Goal: Find specific page/section: Find specific page/section

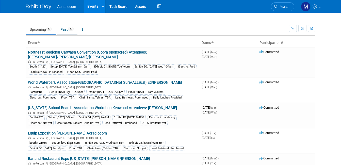
click at [68, 29] on span "29" at bounding box center [71, 29] width 6 height 4
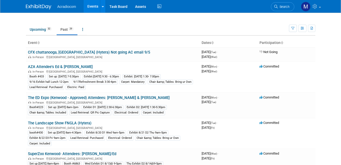
click at [34, 7] on img at bounding box center [38, 6] width 25 height 5
